Goal: Task Accomplishment & Management: Use online tool/utility

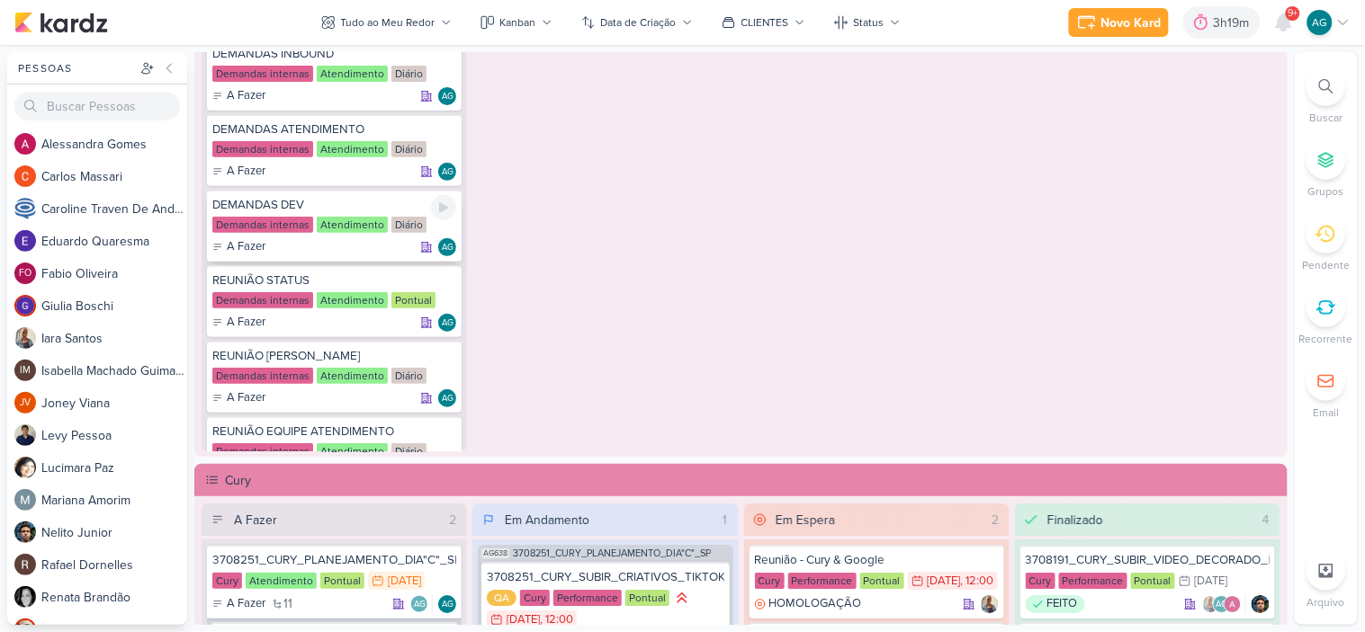
scroll to position [1316, 0]
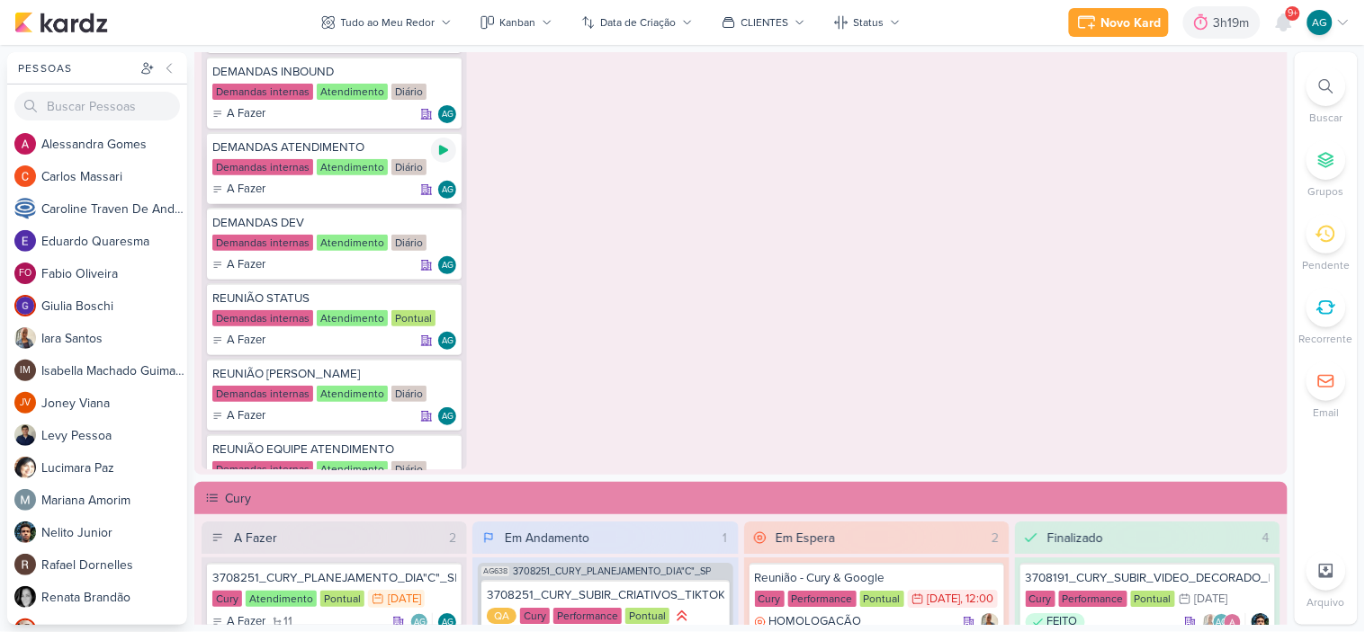
click at [446, 145] on icon at bounding box center [443, 150] width 14 height 14
click at [1286, 19] on icon at bounding box center [1283, 22] width 14 height 16
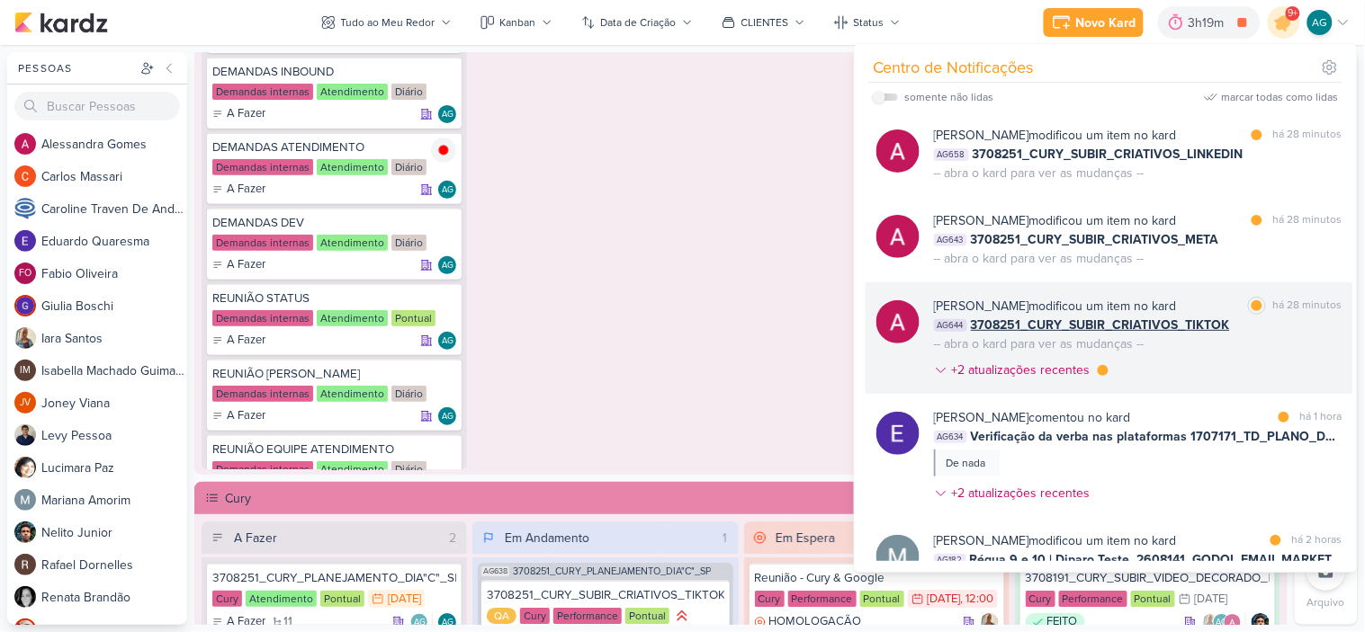
click at [1207, 370] on div "[PERSON_NAME] modificou um item no kard marcar como lida há 28 minutos AG644 37…" at bounding box center [1138, 342] width 408 height 90
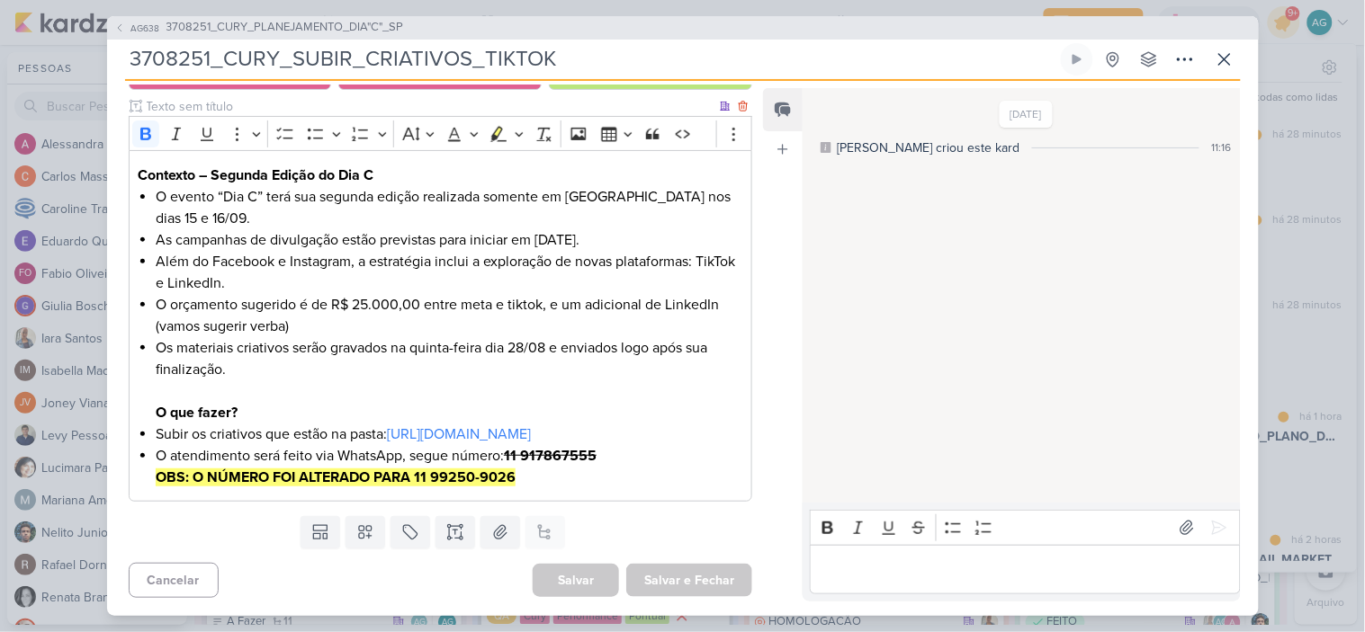
scroll to position [292, 0]
click at [1228, 55] on icon at bounding box center [1224, 59] width 11 height 11
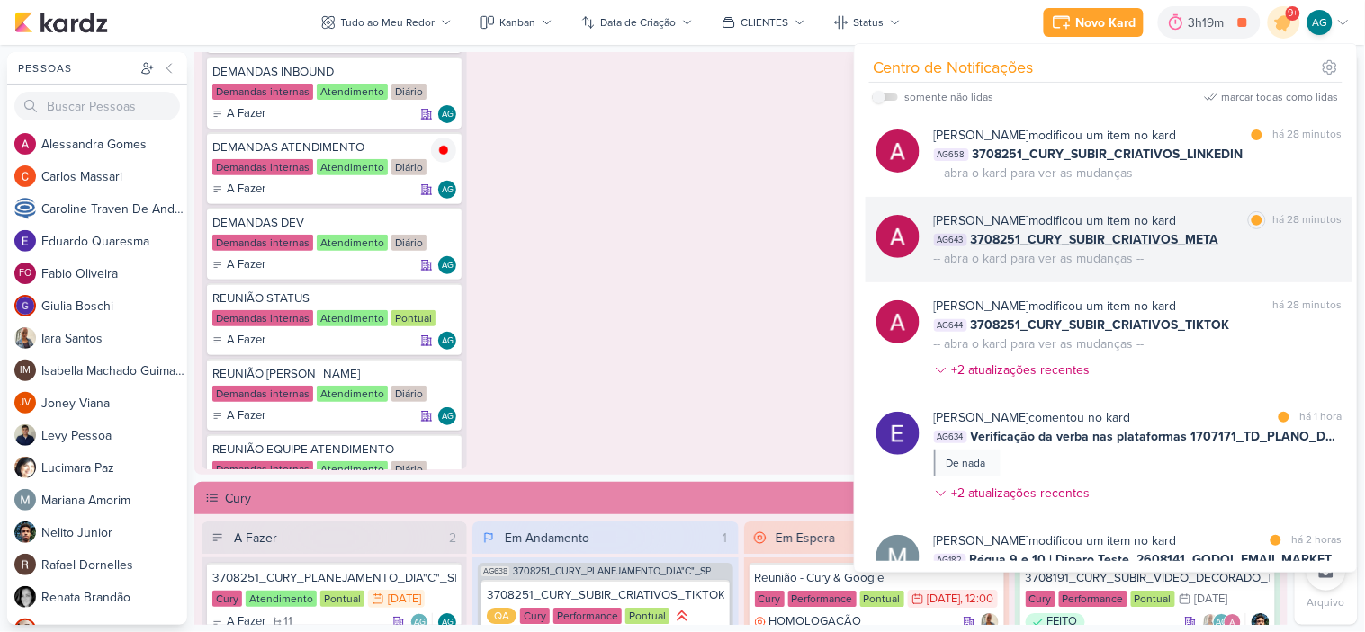
click at [1090, 258] on div "-- abra o kard para ver as mudanças --" at bounding box center [1039, 258] width 210 height 19
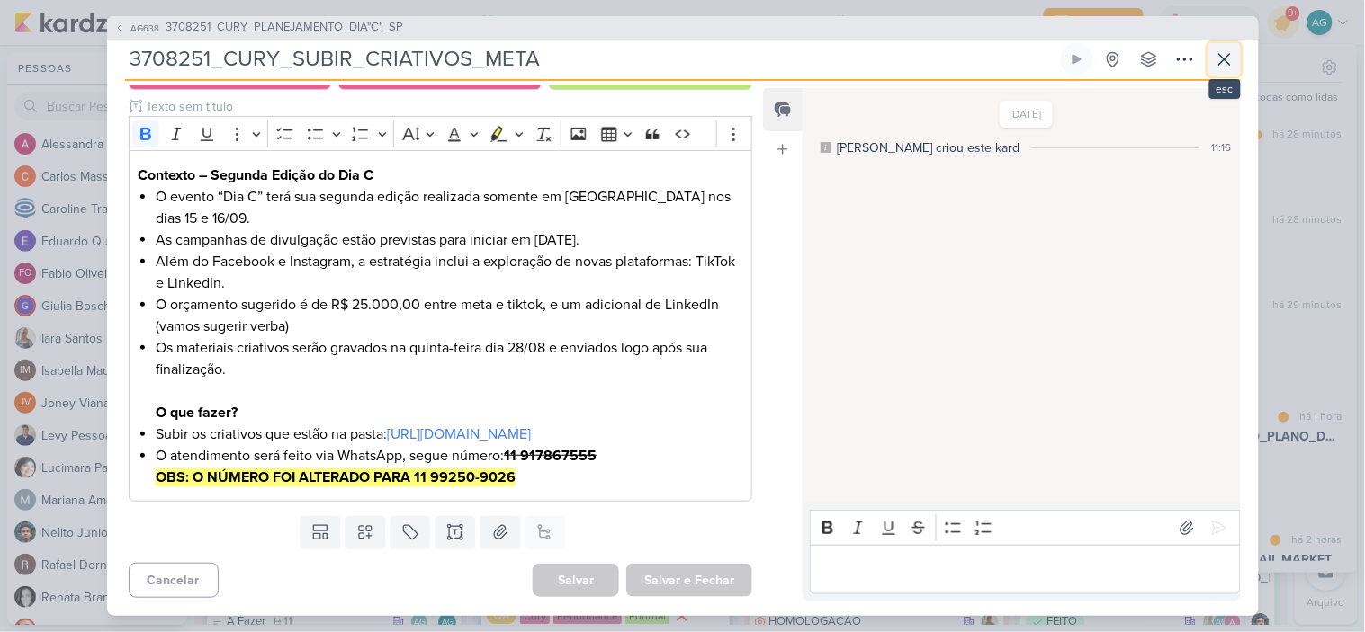
click at [1225, 58] on icon at bounding box center [1224, 59] width 11 height 11
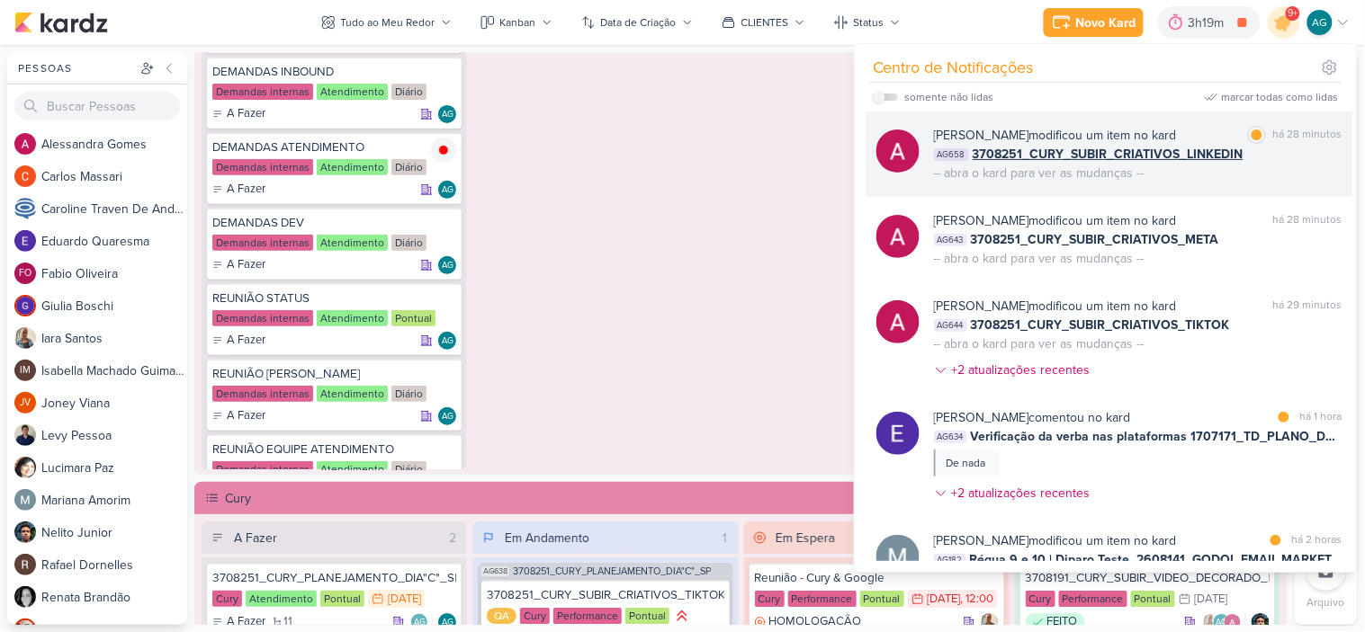
click at [1209, 178] on div "[PERSON_NAME] modificou um item no kard marcar como lida há 28 minutos AG658 37…" at bounding box center [1138, 154] width 408 height 57
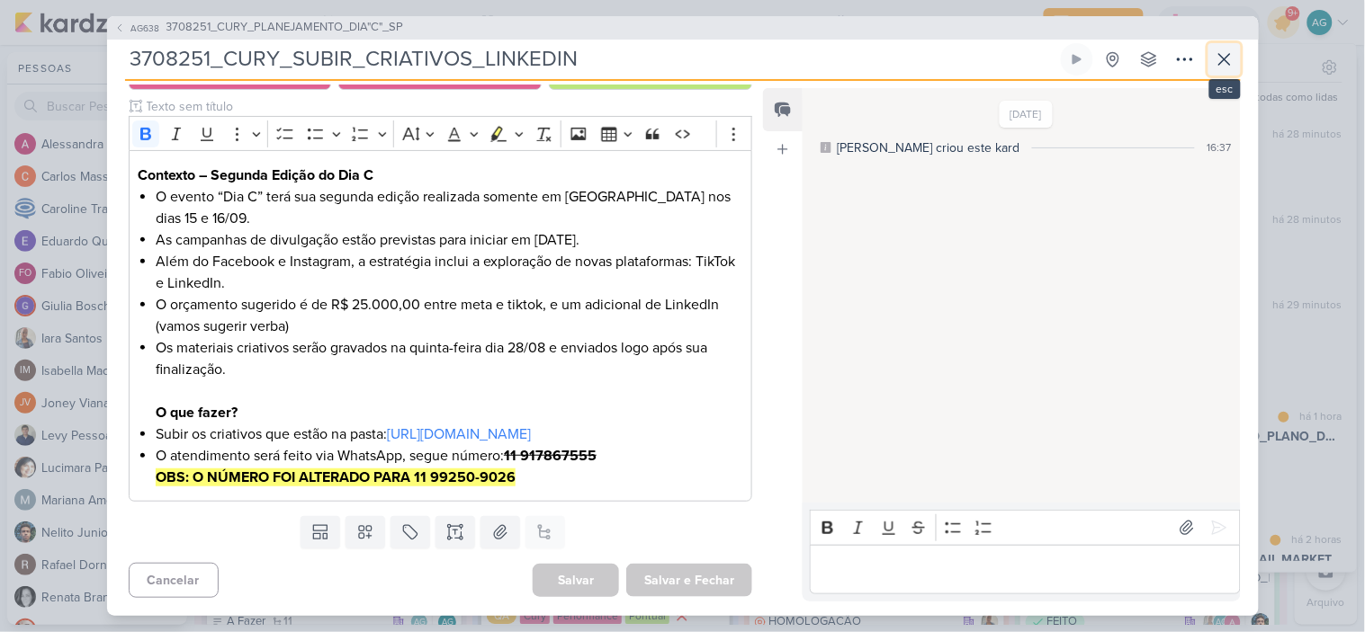
click at [1229, 66] on icon at bounding box center [1224, 60] width 22 height 22
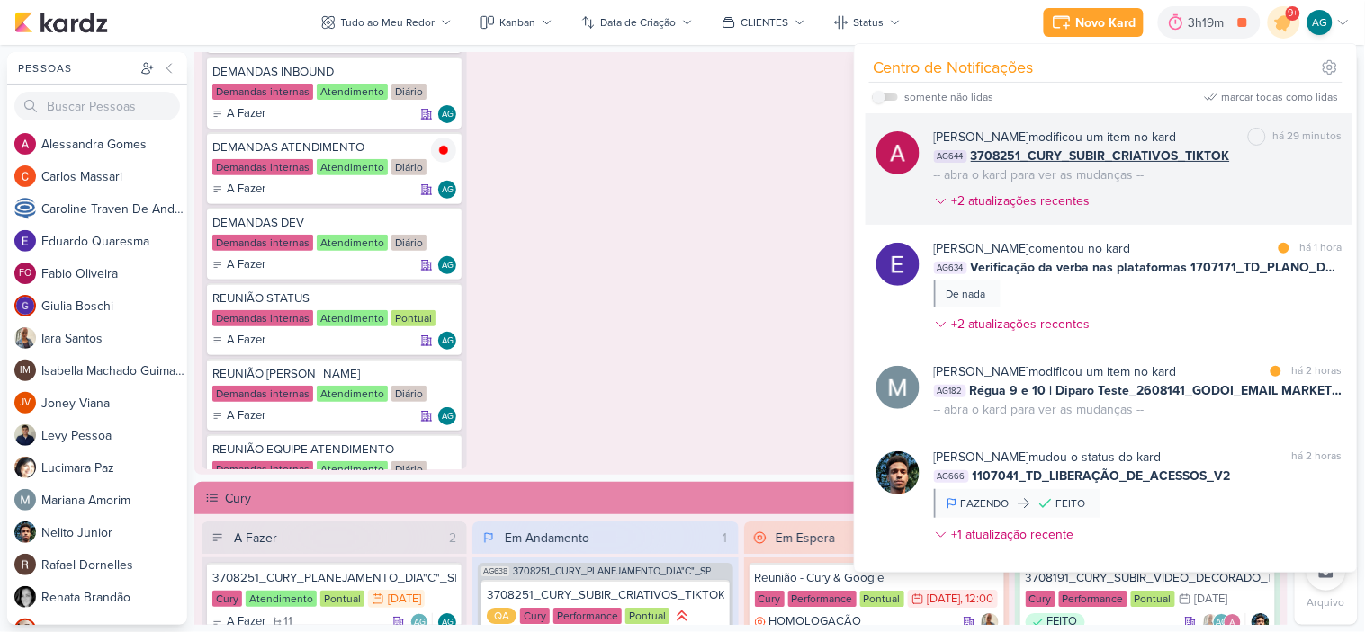
scroll to position [200, 0]
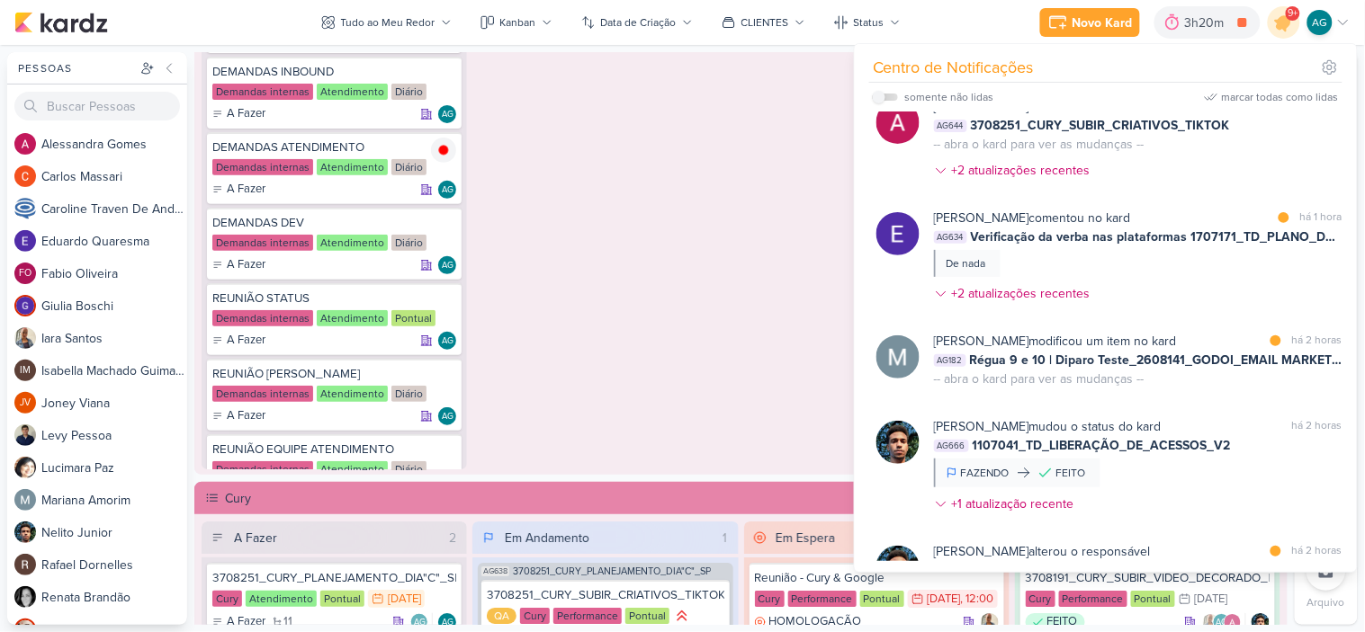
click at [670, 309] on div "Em Andamento 0 O título do kard deve ter menos que 100 caracteres" at bounding box center [604, 205] width 265 height 530
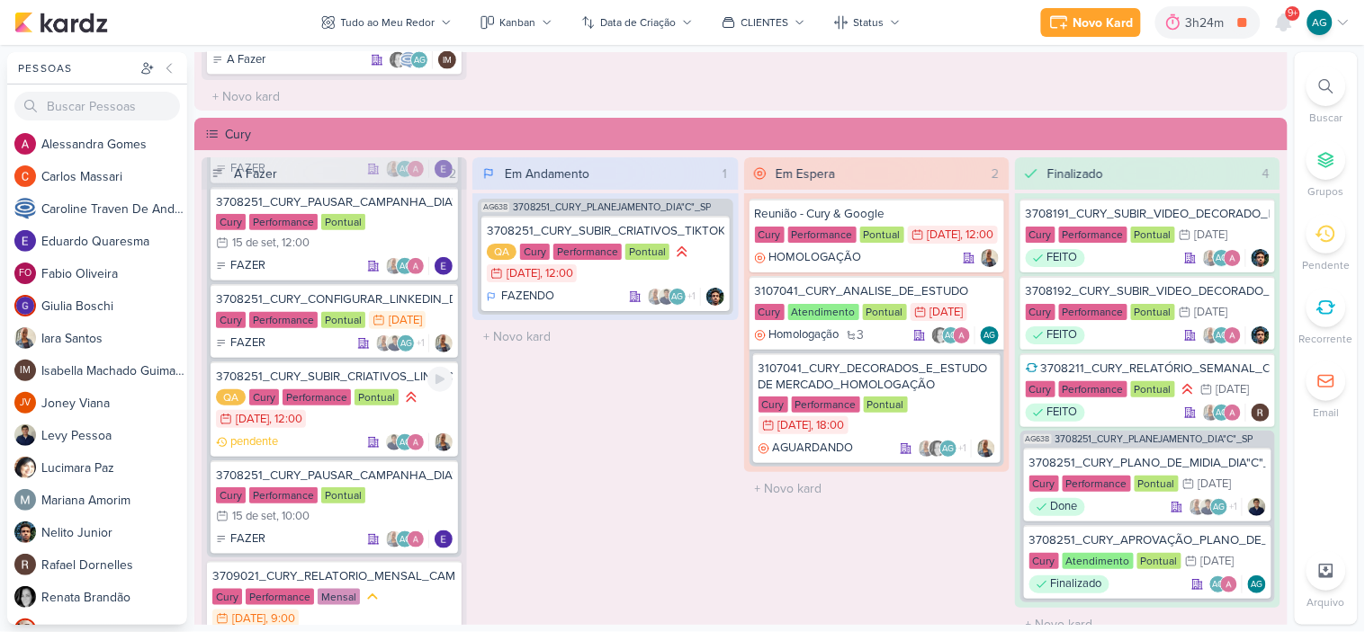
scroll to position [1715, 0]
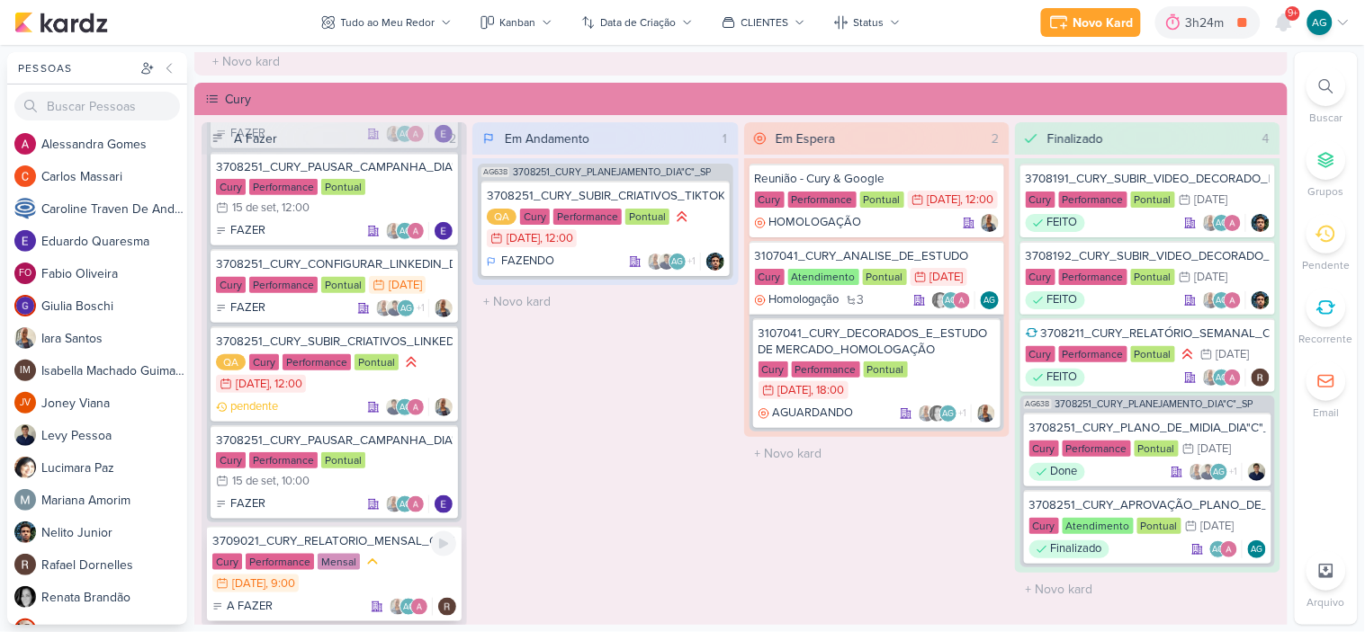
click at [399, 534] on div "3709021_CURY_RELATORIO_MENSAL_CAMPANHA_CONTRATAÇÃO_RJ" at bounding box center [334, 541] width 244 height 16
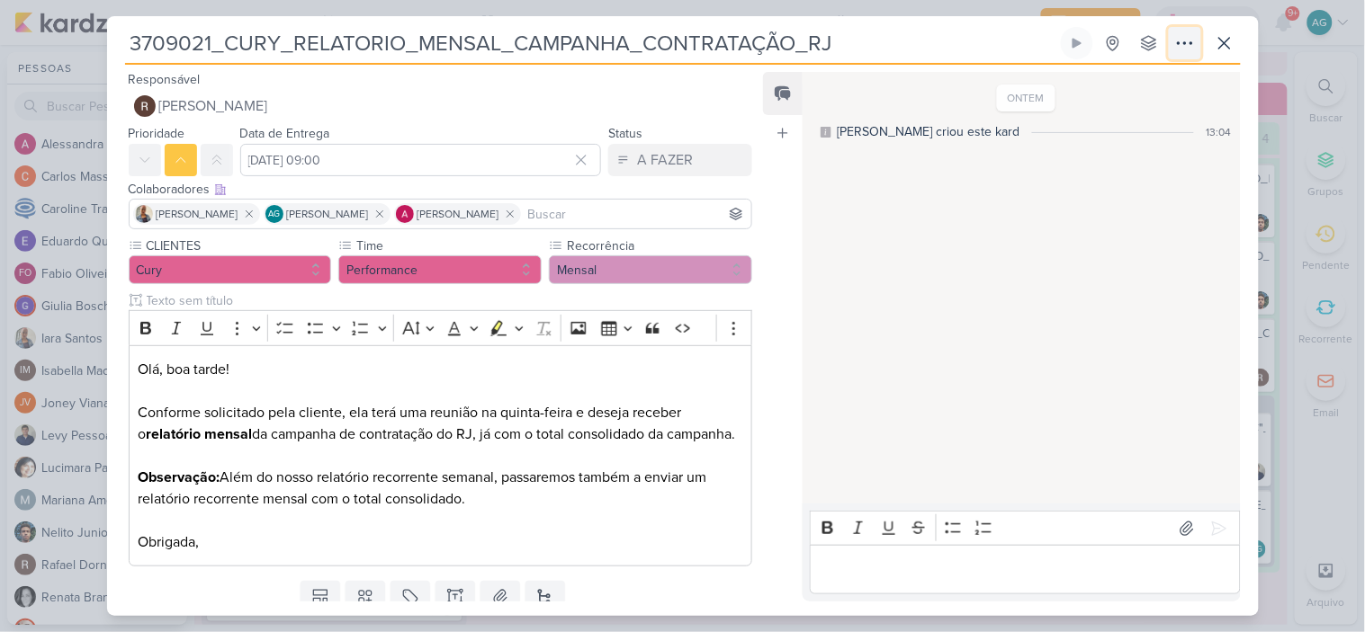
click at [1182, 49] on icon at bounding box center [1185, 43] width 22 height 22
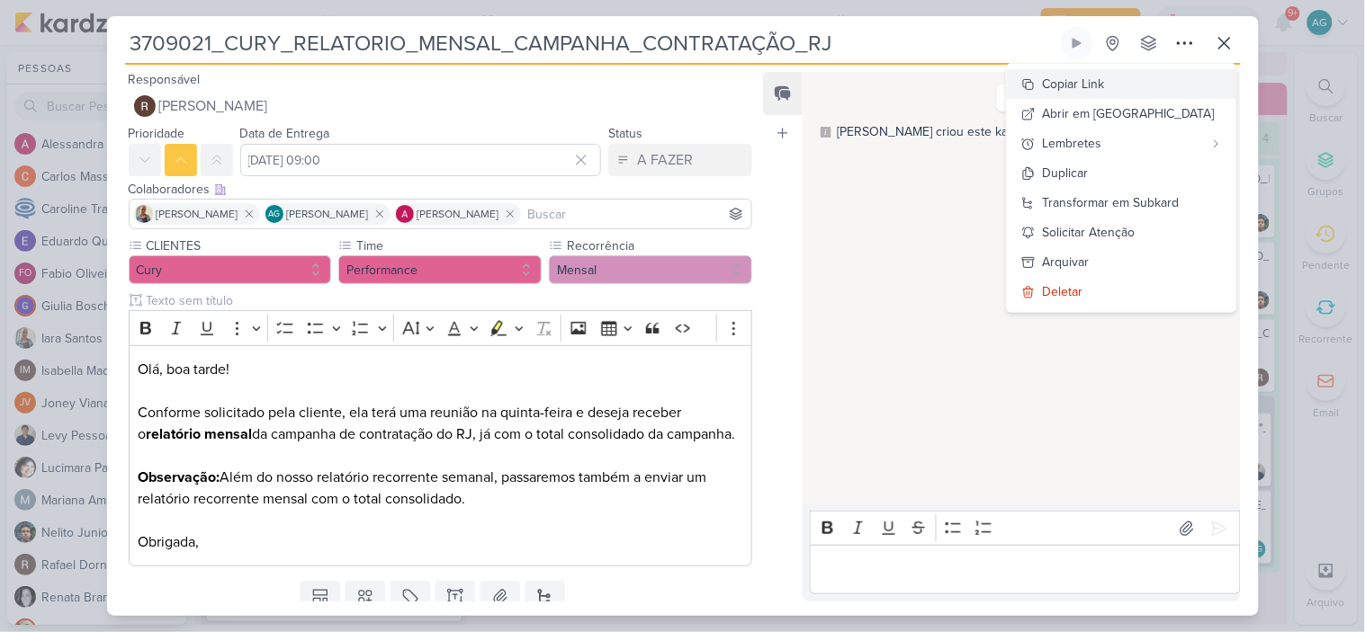
click at [1105, 84] on div "Copiar Link" at bounding box center [1074, 84] width 62 height 19
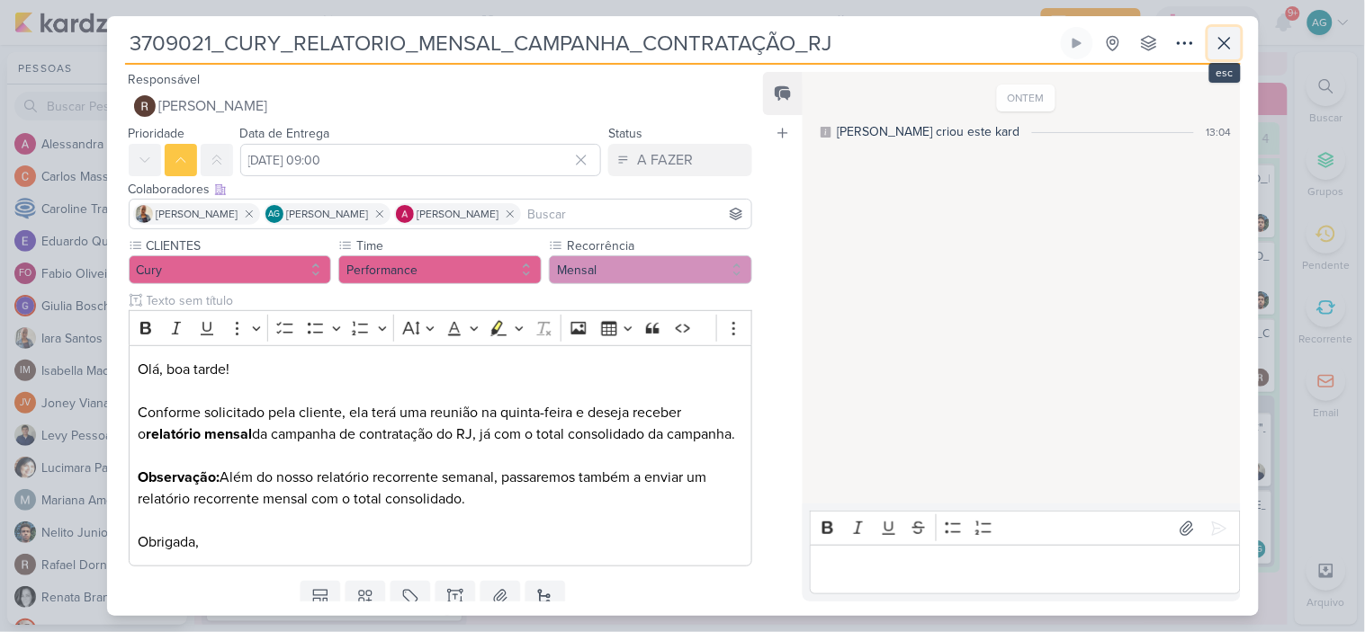
click at [1224, 41] on icon at bounding box center [1224, 43] width 22 height 22
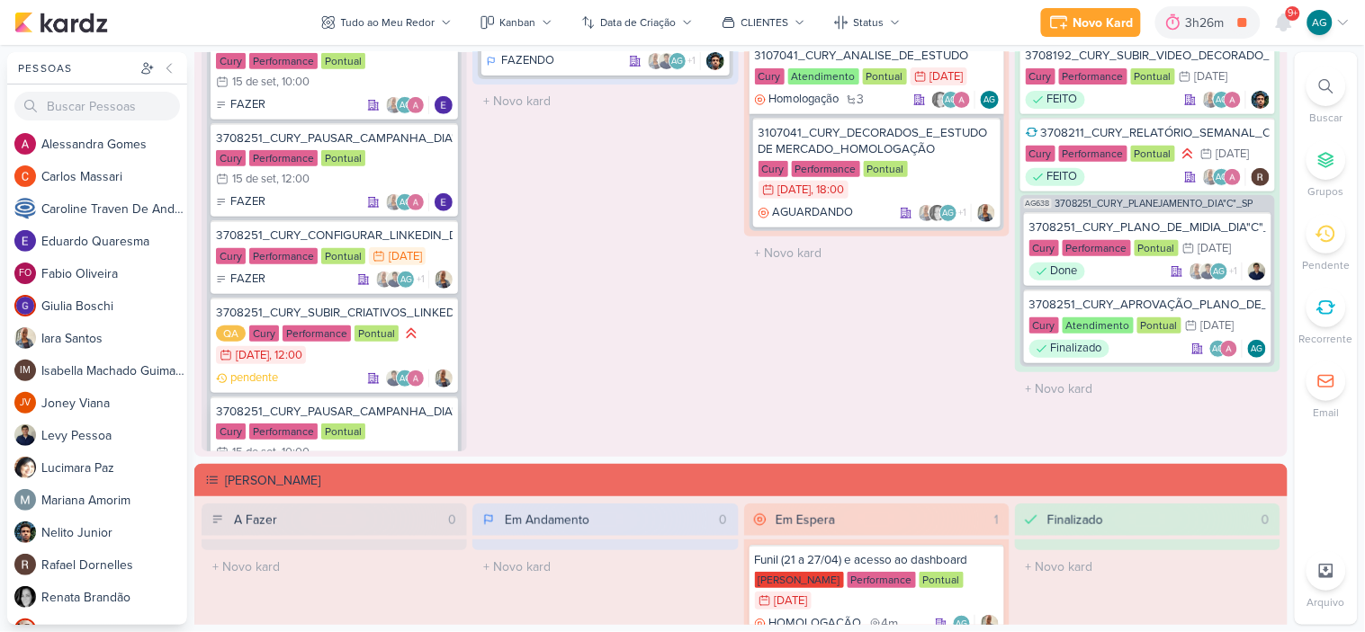
scroll to position [85, 0]
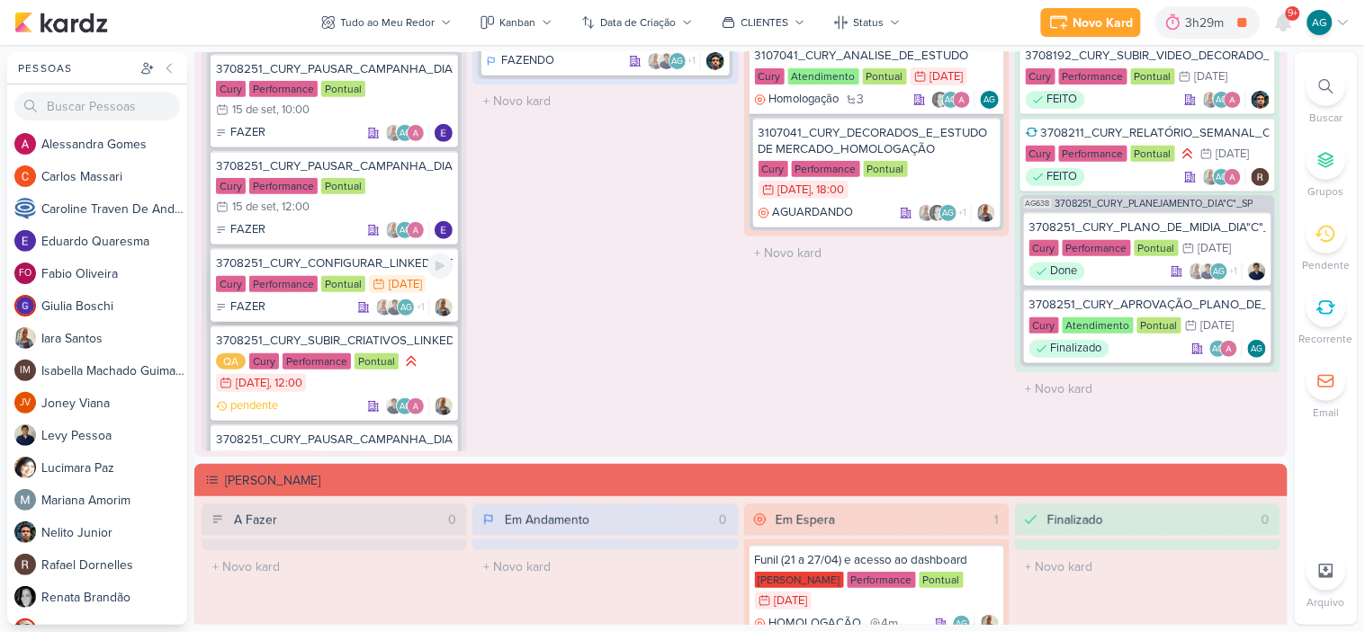
click at [356, 258] on div "3708251_CURY_CONFIGURAR_LINKEDIN_DIA"C"_SP" at bounding box center [334, 263] width 237 height 16
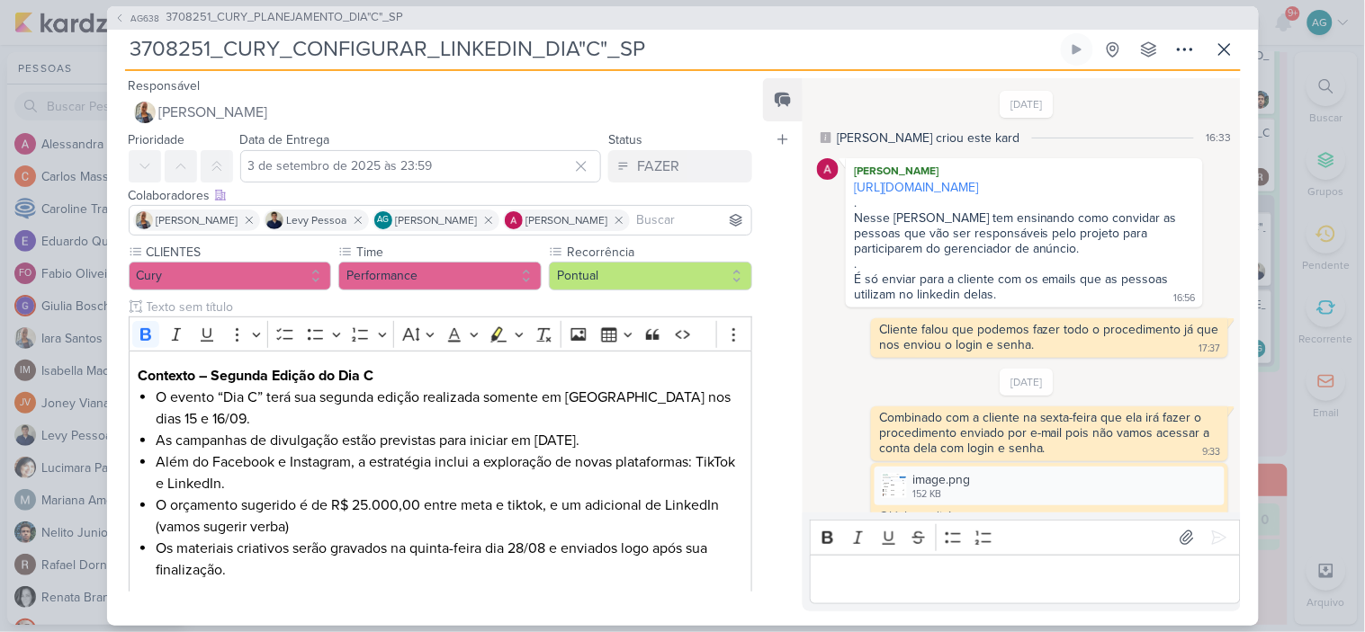
scroll to position [496, 0]
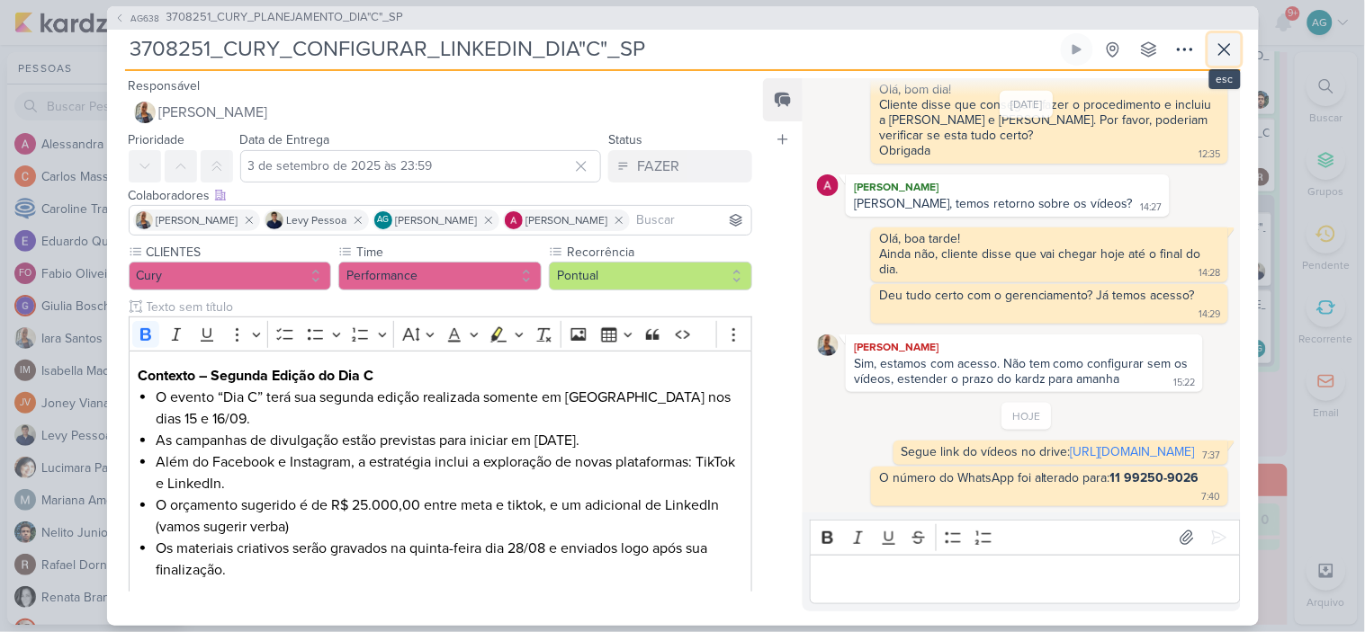
click at [1224, 43] on icon at bounding box center [1224, 50] width 22 height 22
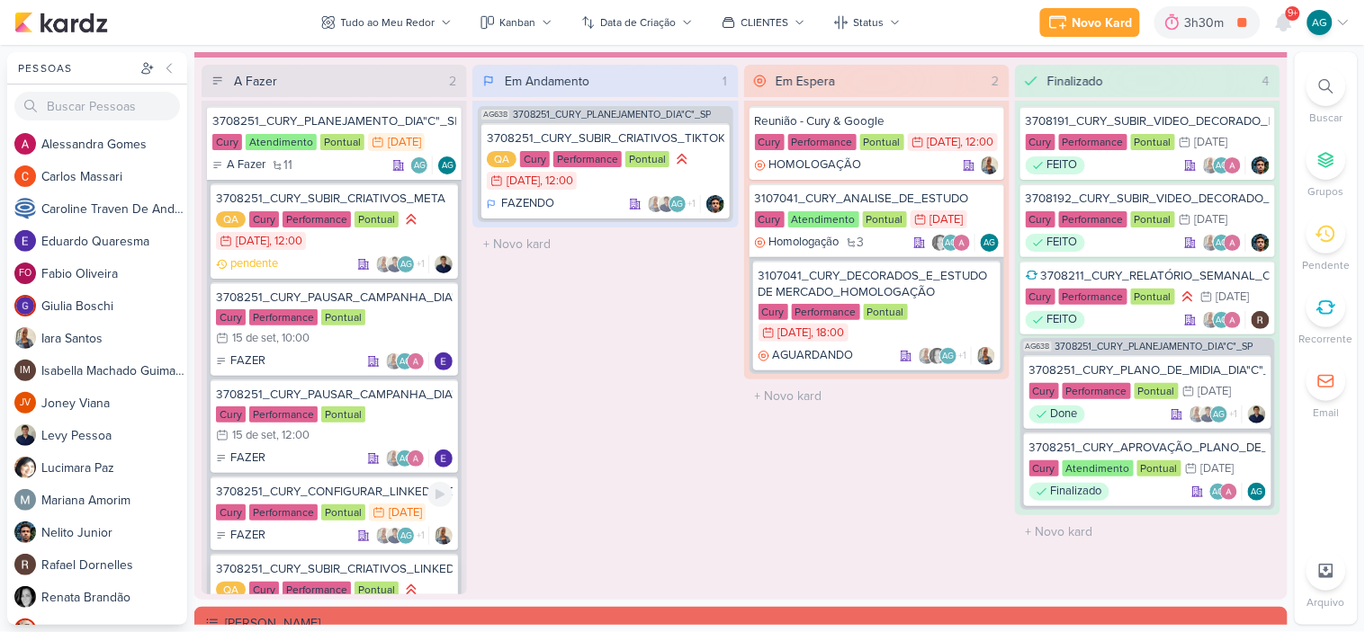
scroll to position [1715, 0]
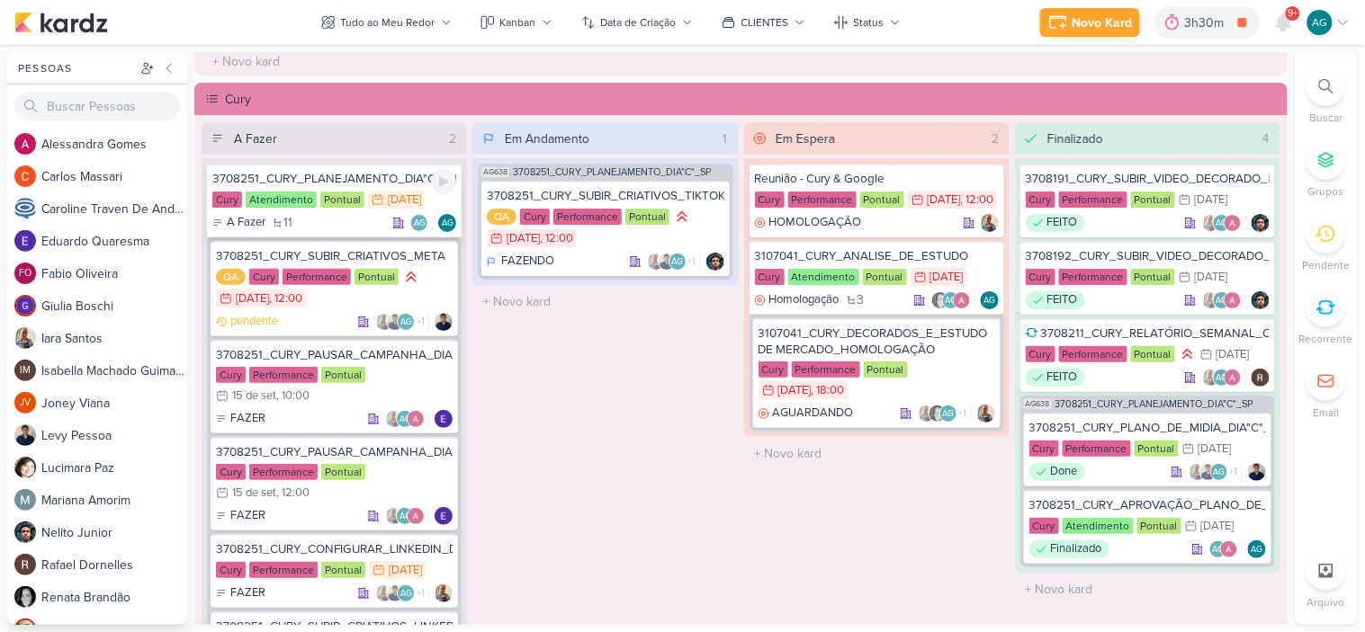
click at [363, 175] on div "3708251_CURY_PLANEJAMENTO_DIA"C"_SP" at bounding box center [334, 179] width 244 height 16
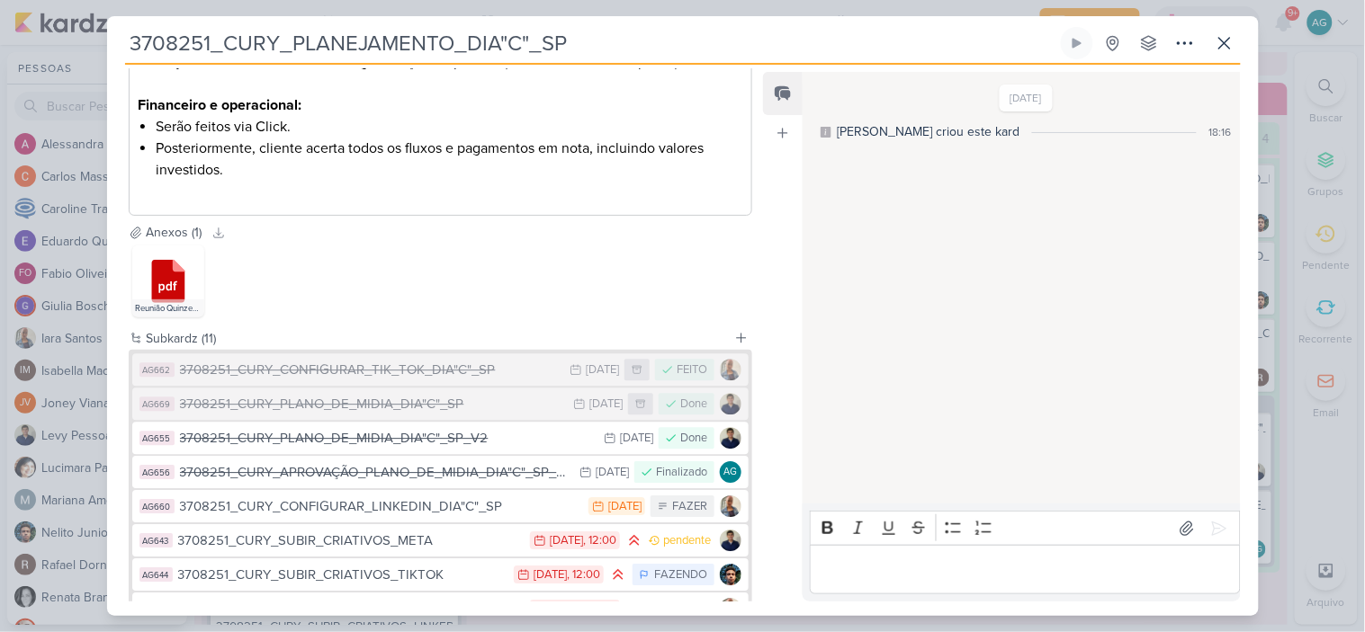
scroll to position [1199, 0]
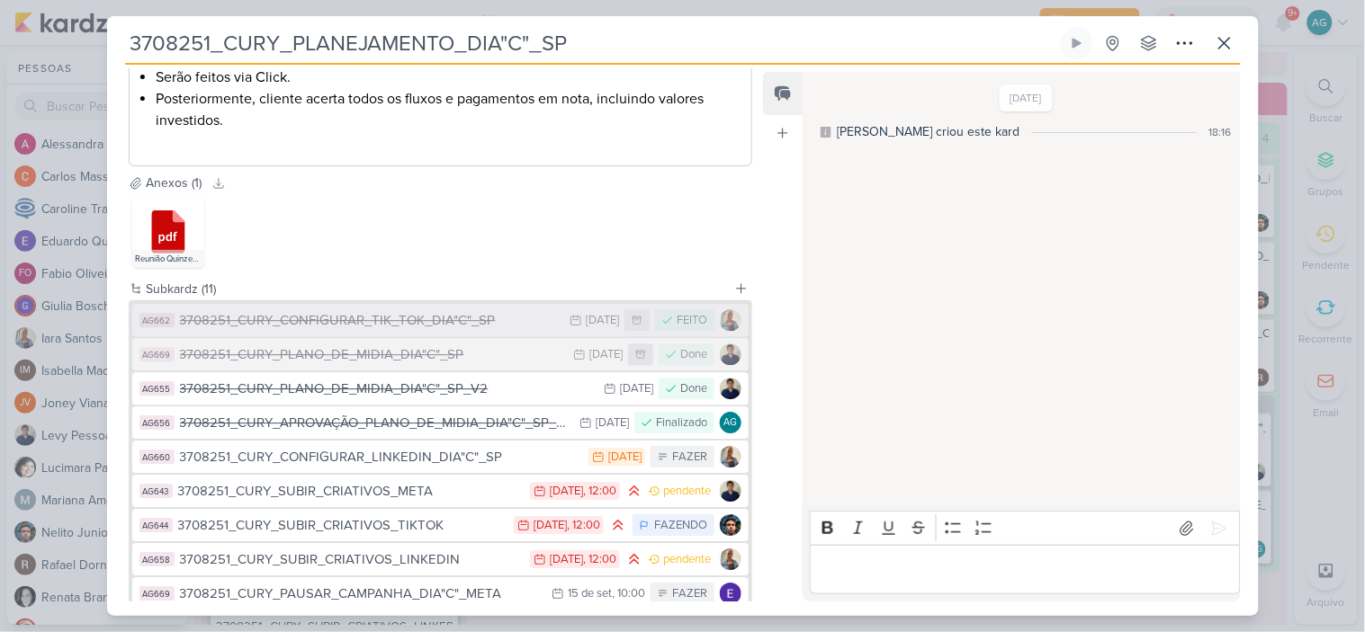
click at [454, 327] on div "3708251_CURY_CONFIGURAR_TIK_TOK_DIA"C"_SP" at bounding box center [370, 320] width 381 height 21
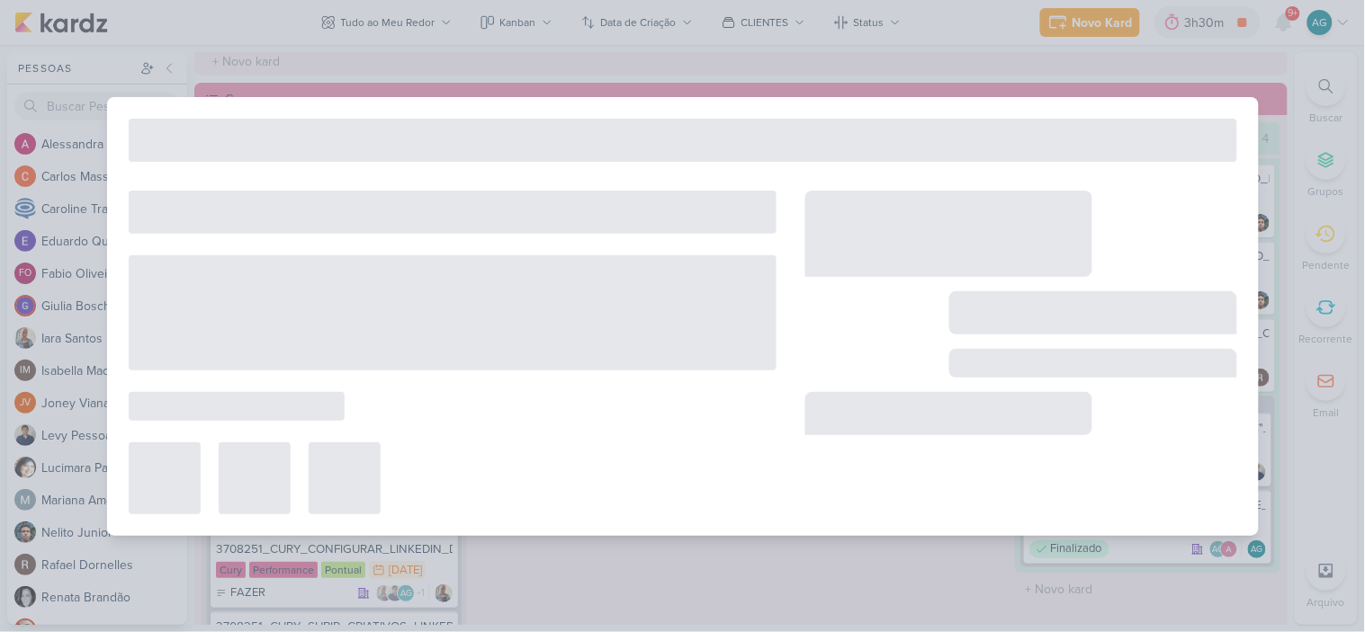
type input "3708251_CURY_CONFIGURAR_TIK_TOK_DIA"C"_SP"
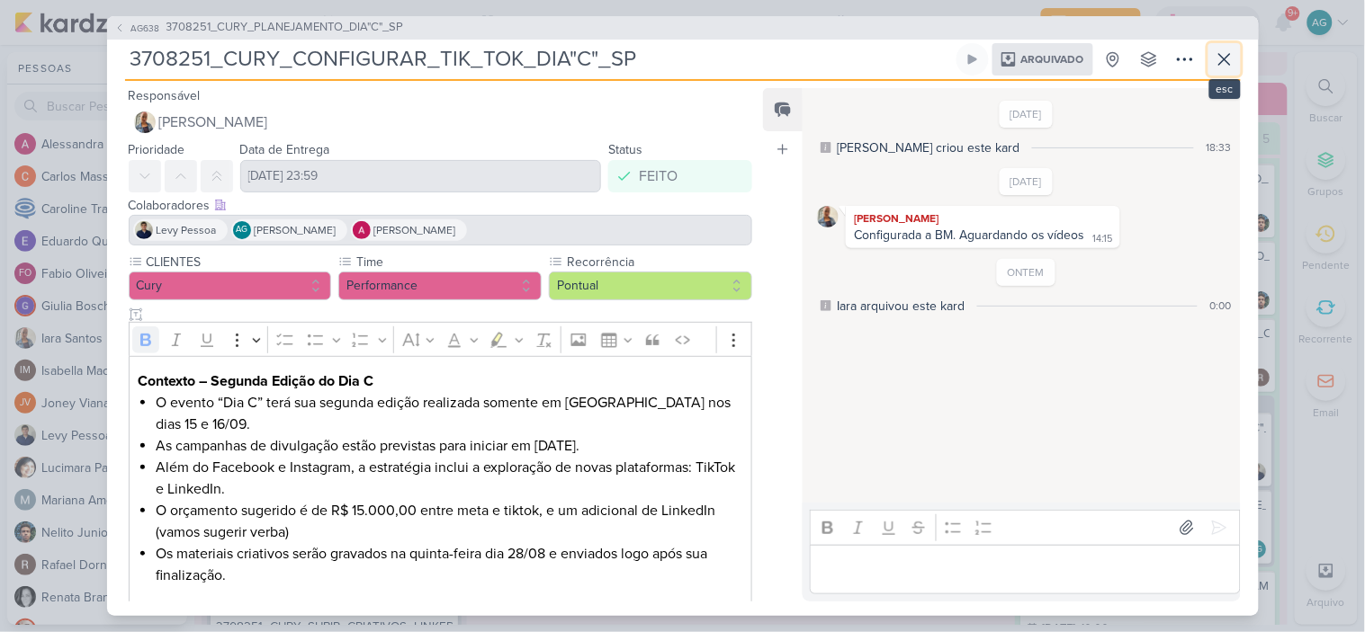
click at [1218, 60] on icon at bounding box center [1224, 60] width 22 height 22
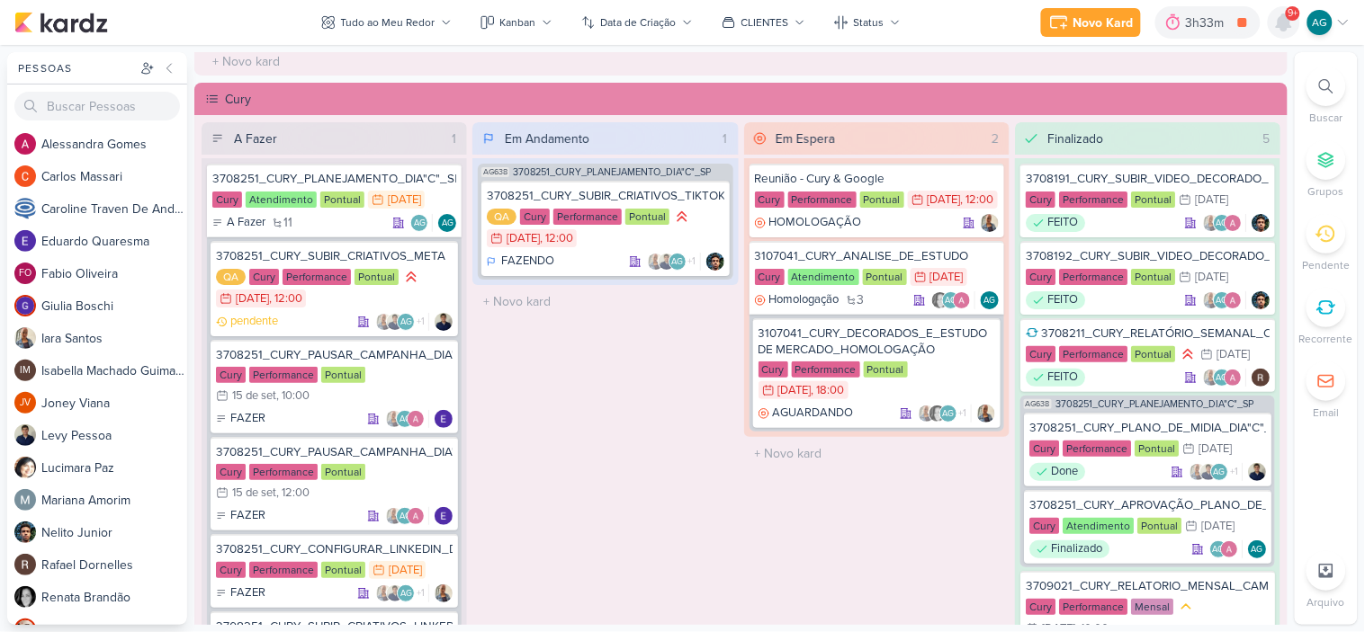
click at [1281, 22] on icon at bounding box center [1283, 22] width 14 height 16
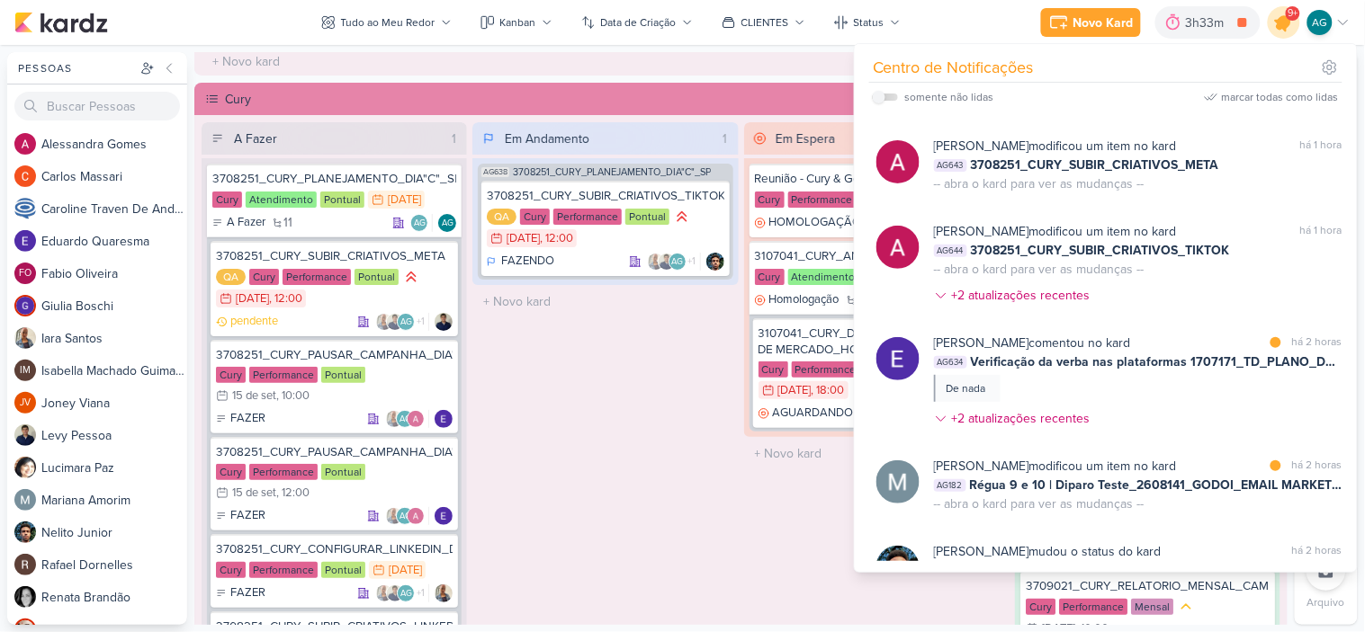
click at [1284, 21] on icon at bounding box center [1284, 23] width 22 height 22
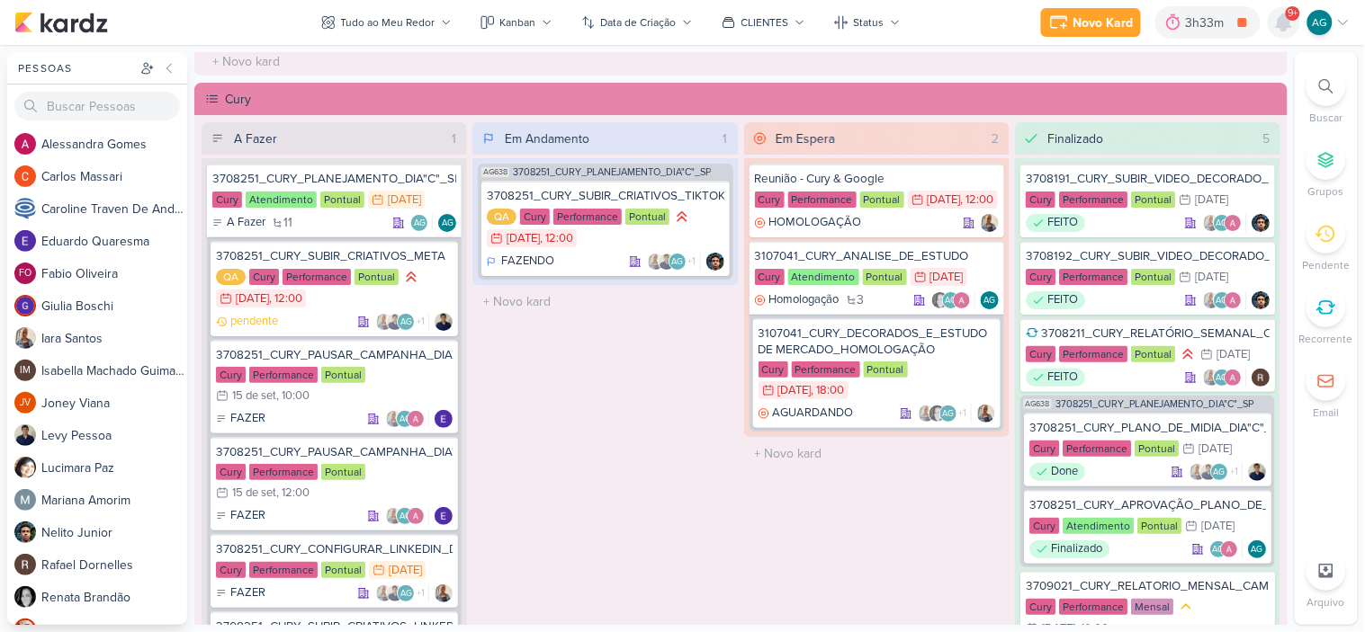
click at [1284, 21] on icon at bounding box center [1283, 22] width 14 height 16
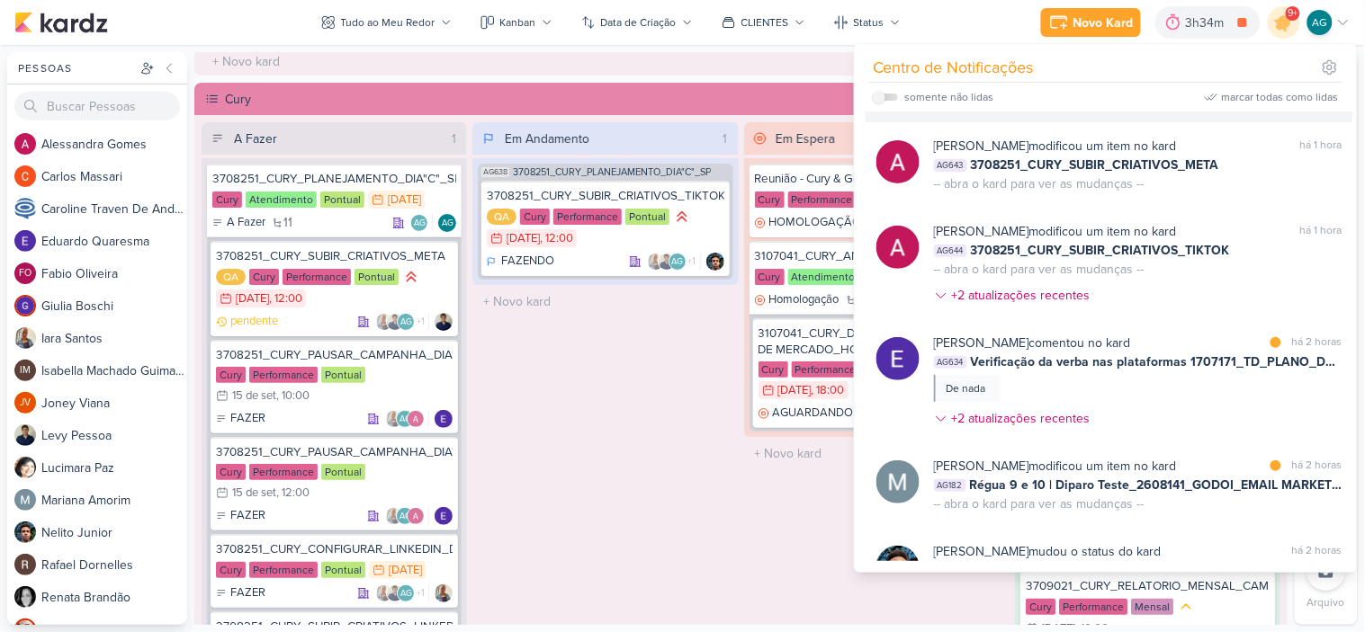
scroll to position [0, 0]
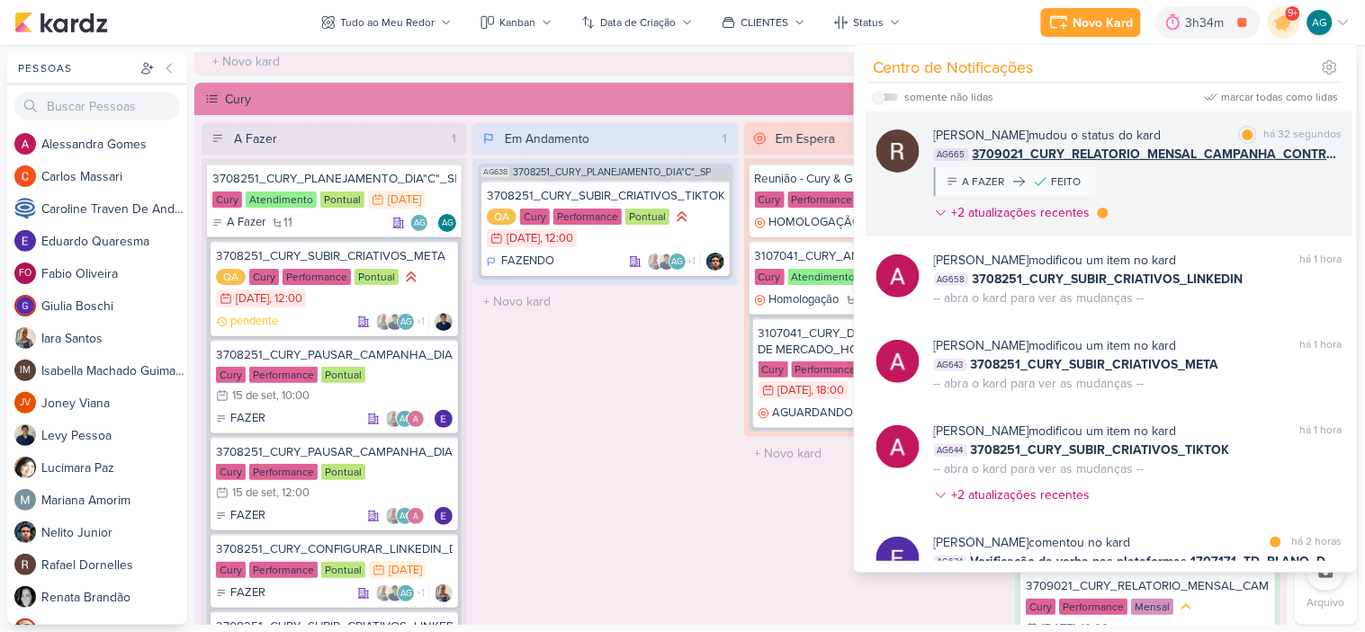
click at [1192, 187] on div "[PERSON_NAME] mudou o status do kard marcar como lida há 32 segundos AG665 3709…" at bounding box center [1138, 177] width 408 height 103
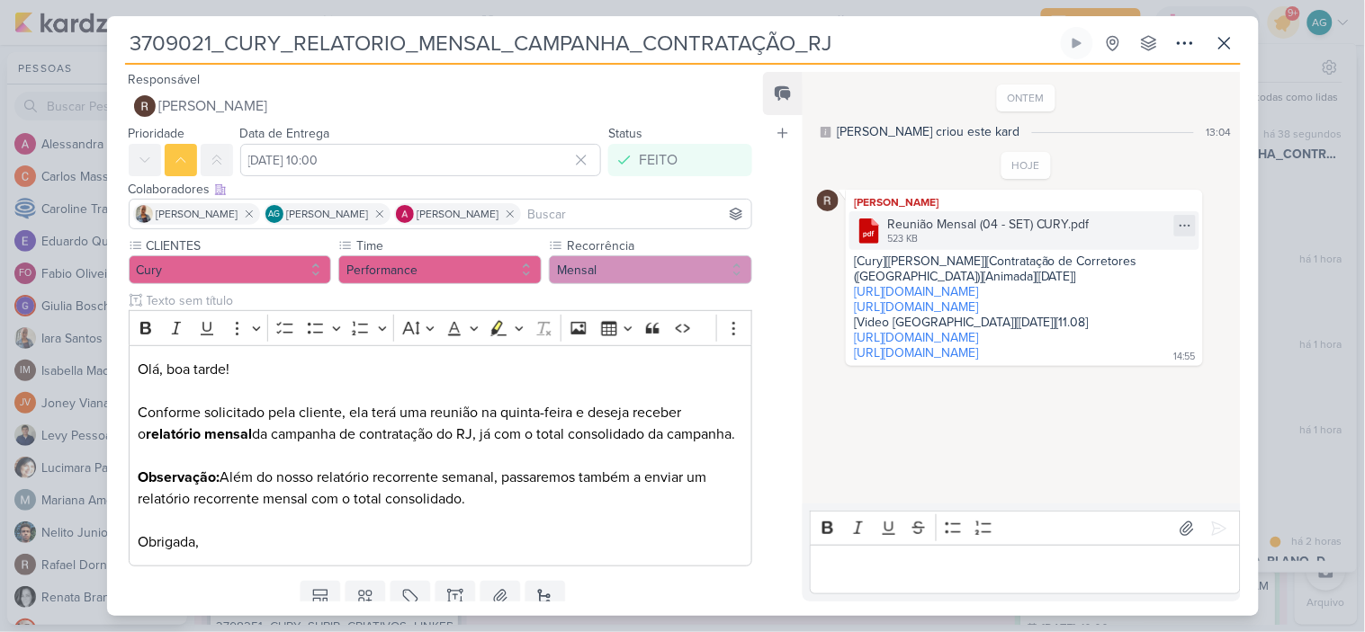
click at [1183, 221] on icon at bounding box center [1184, 226] width 14 height 14
click at [1120, 280] on button "Baixar" at bounding box center [1115, 285] width 145 height 26
